Goal: Task Accomplishment & Management: Manage account settings

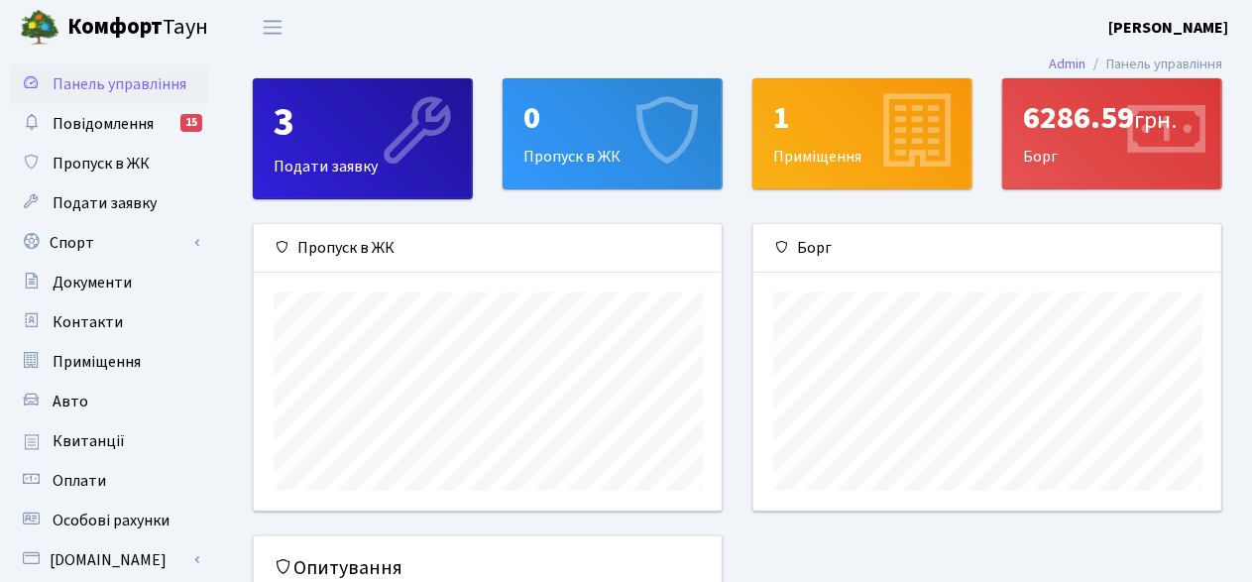
scroll to position [286, 469]
click at [1169, 19] on b "[PERSON_NAME]" at bounding box center [1169, 28] width 120 height 22
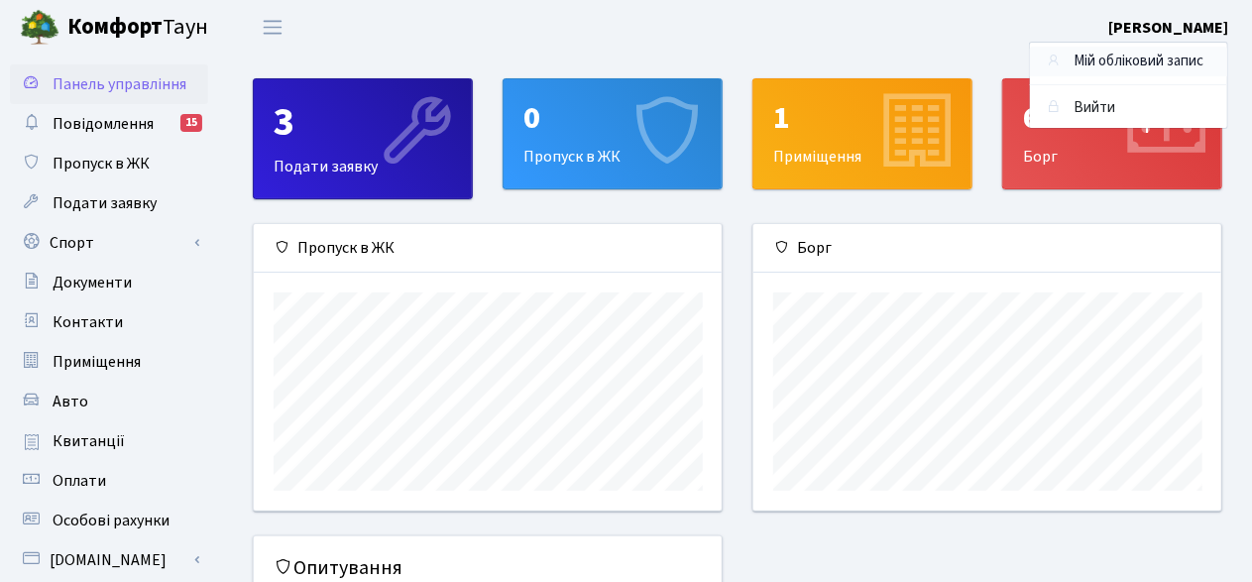
click at [1108, 62] on link "Мій обліковий запис" at bounding box center [1128, 62] width 197 height 31
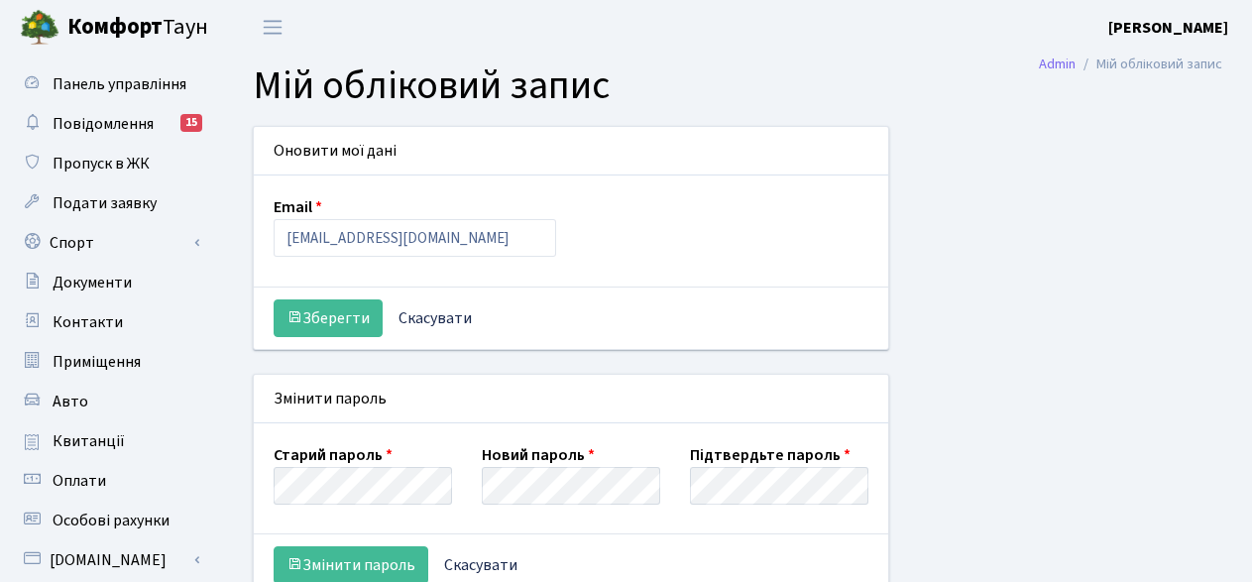
select select
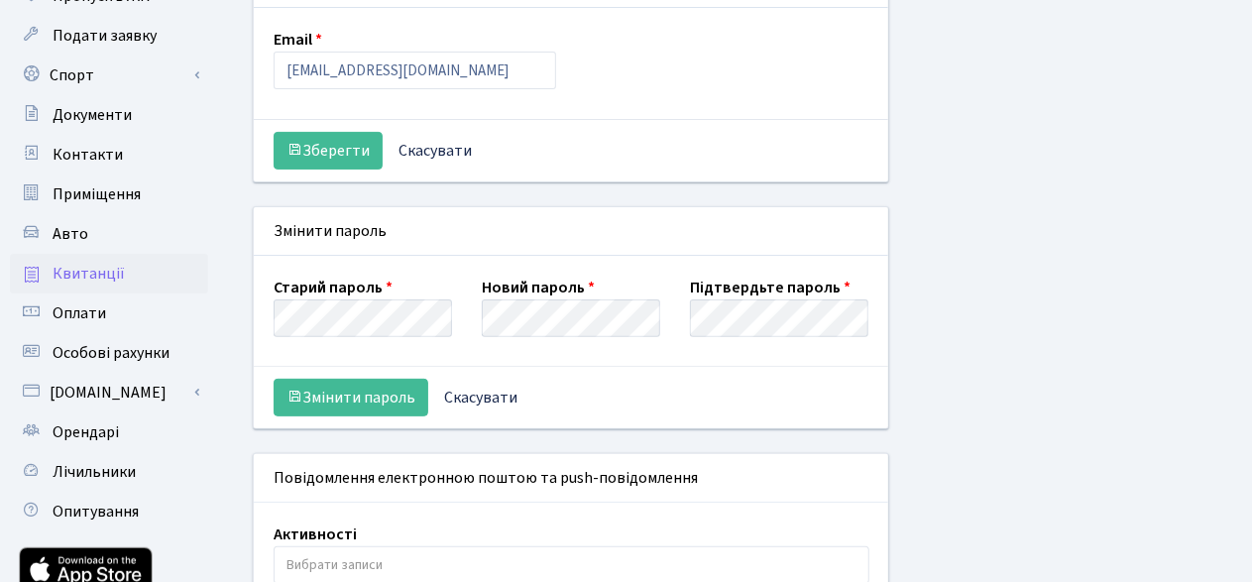
scroll to position [198, 0]
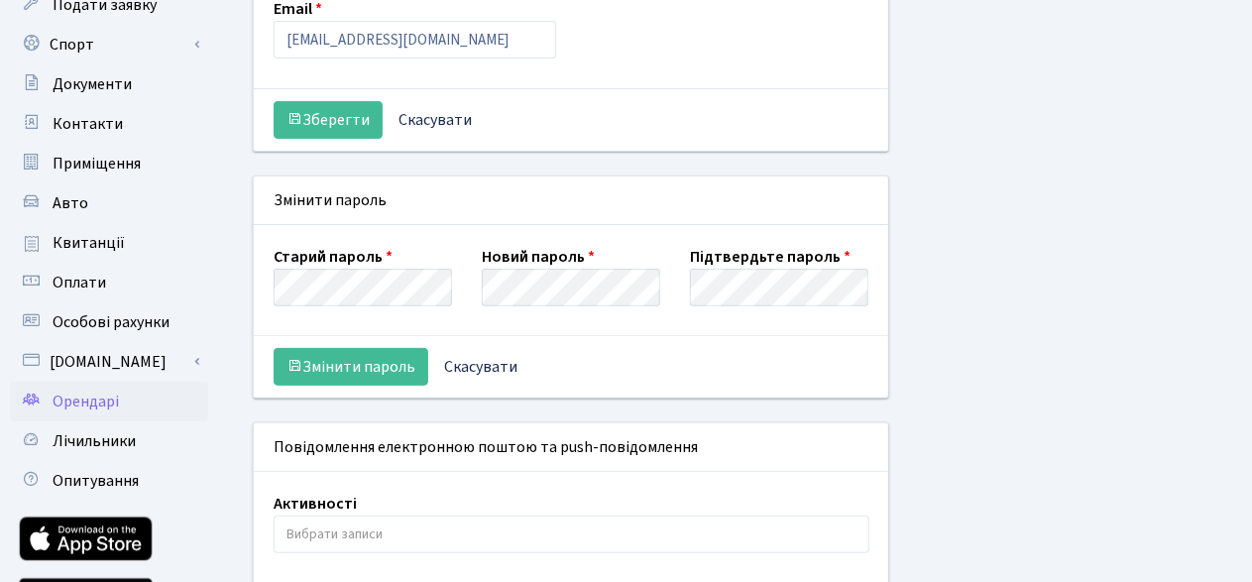
click at [120, 401] on link "Орендарі" at bounding box center [109, 402] width 198 height 40
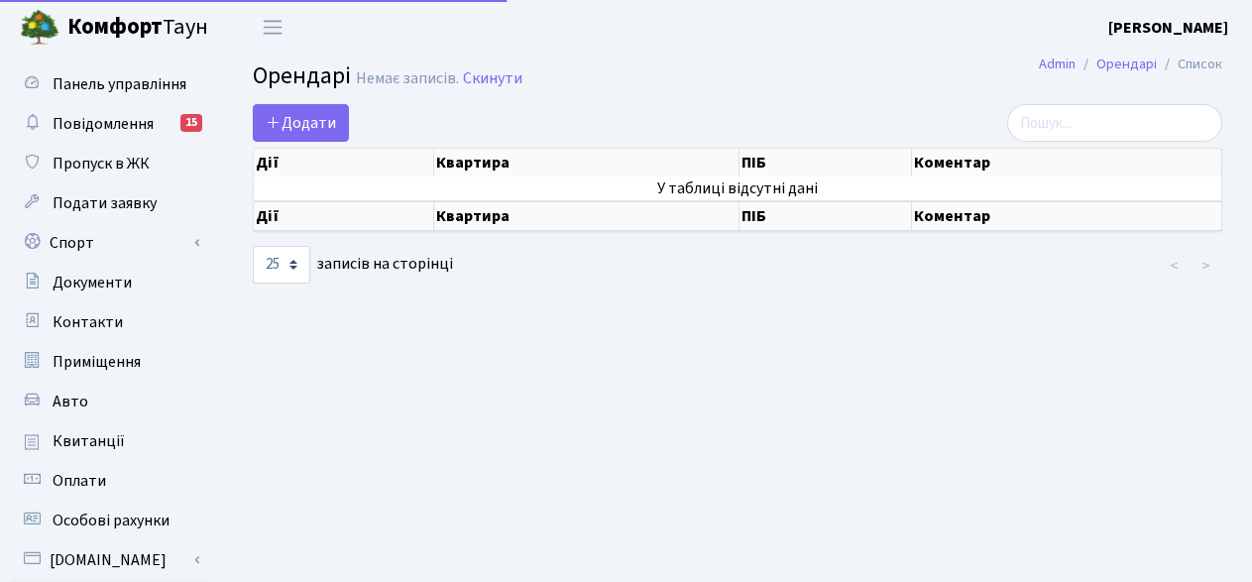
select select "25"
click at [310, 125] on span "Додати" at bounding box center [301, 123] width 70 height 22
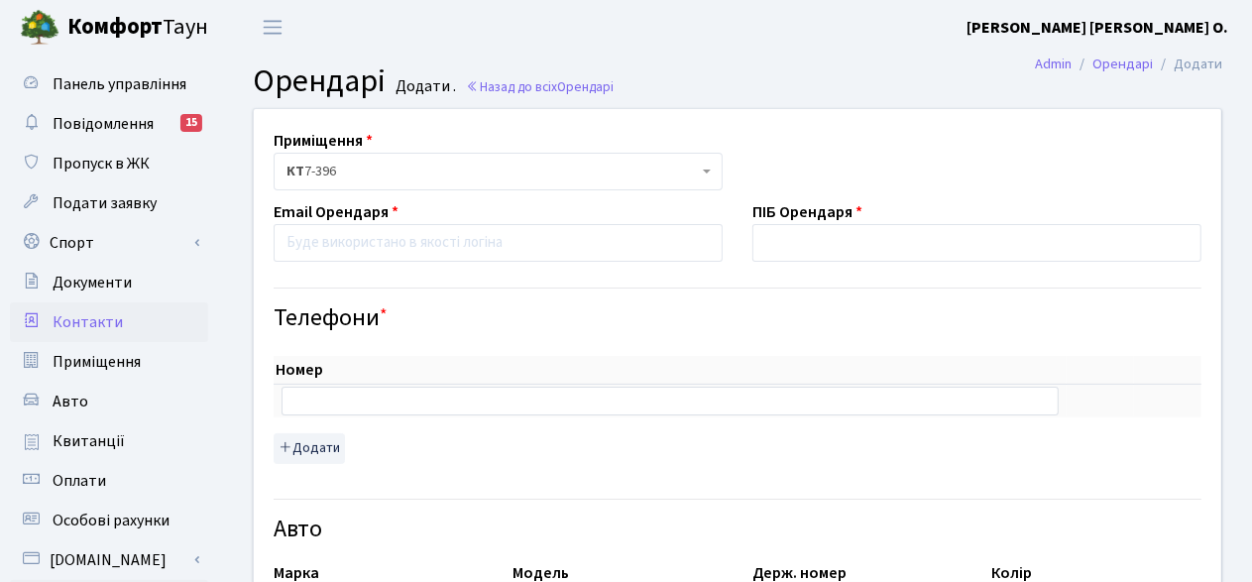
scroll to position [198, 0]
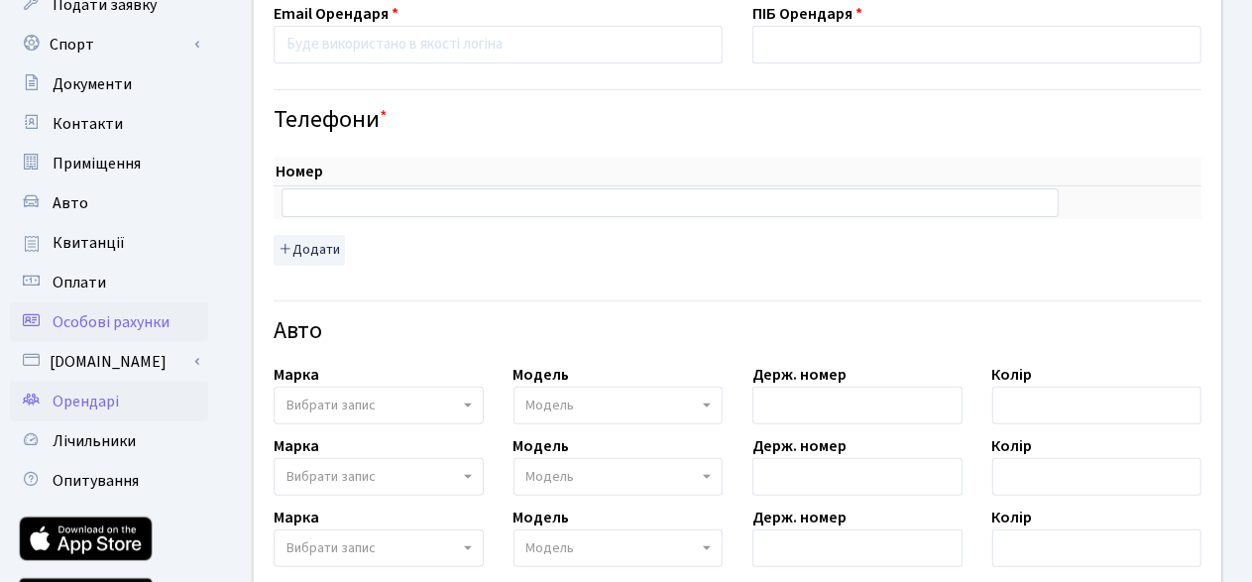
click at [154, 322] on span "Особові рахунки" at bounding box center [111, 322] width 117 height 22
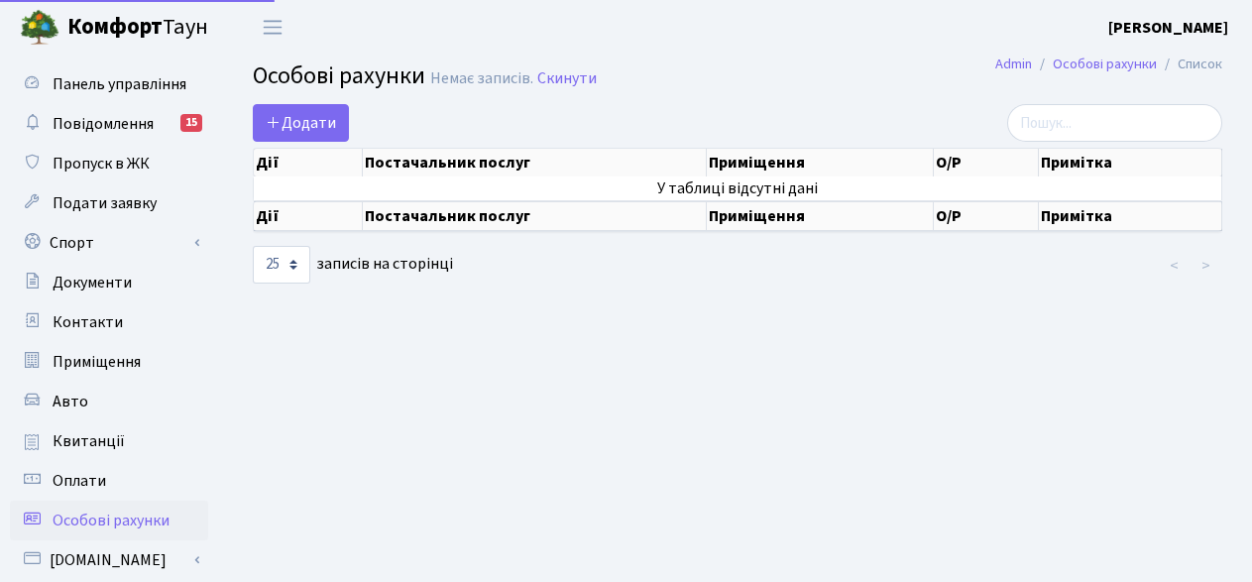
select select "25"
